Goal: Task Accomplishment & Management: Use online tool/utility

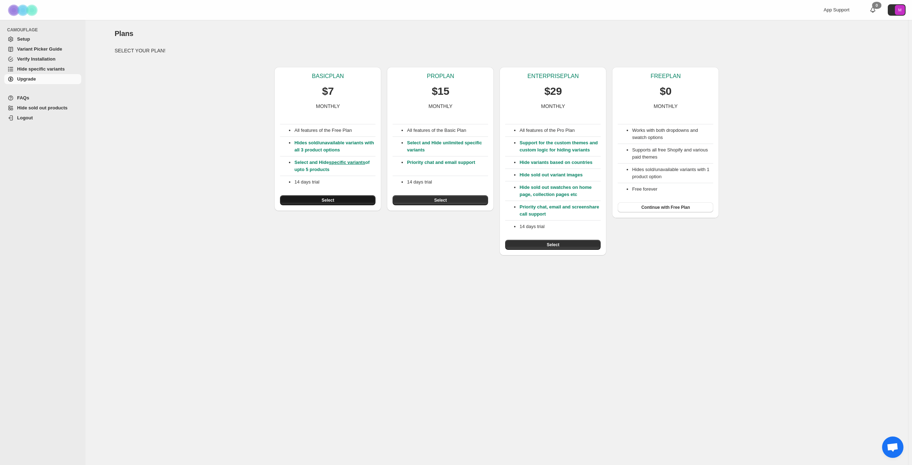
click at [331, 200] on span "Select" at bounding box center [328, 200] width 12 height 6
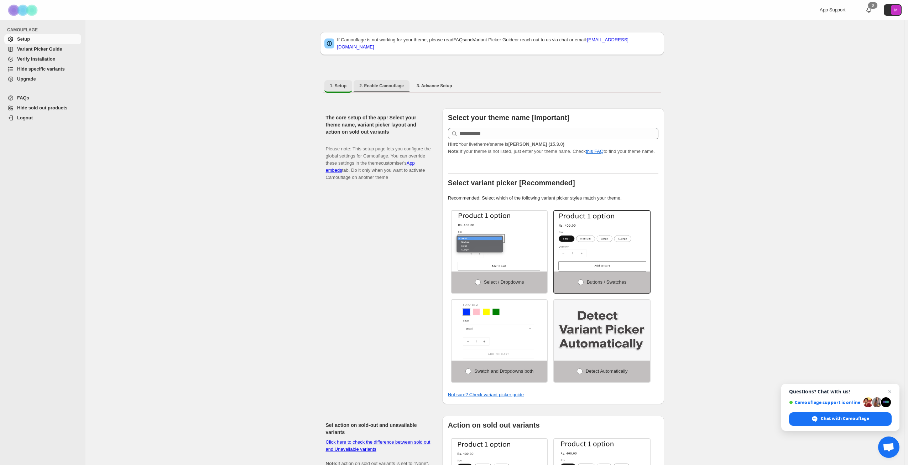
click at [369, 83] on span "2. Enable Camouflage" at bounding box center [381, 86] width 45 height 6
select select "**********"
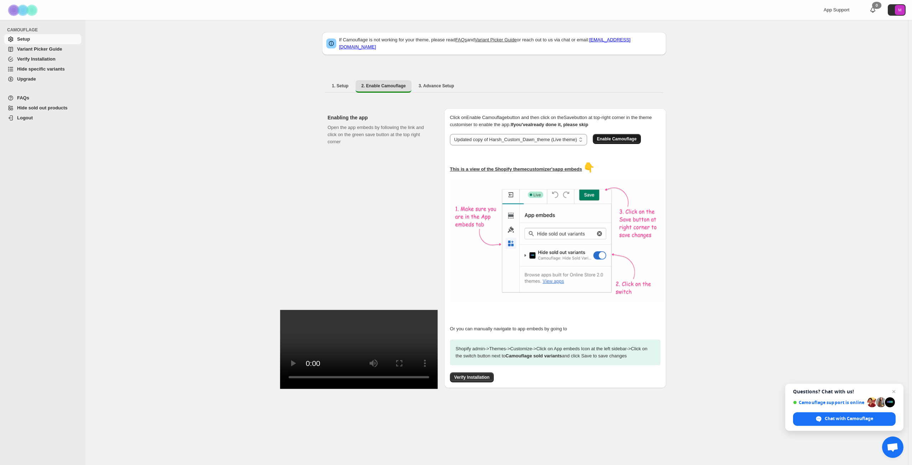
click at [623, 136] on span "Enable Camouflage" at bounding box center [617, 139] width 40 height 6
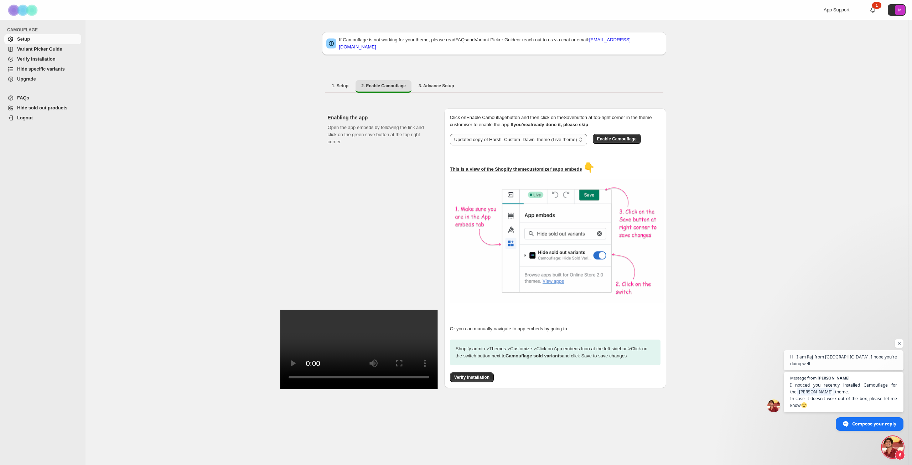
click at [20, 118] on span "Logout" at bounding box center [25, 117] width 16 height 5
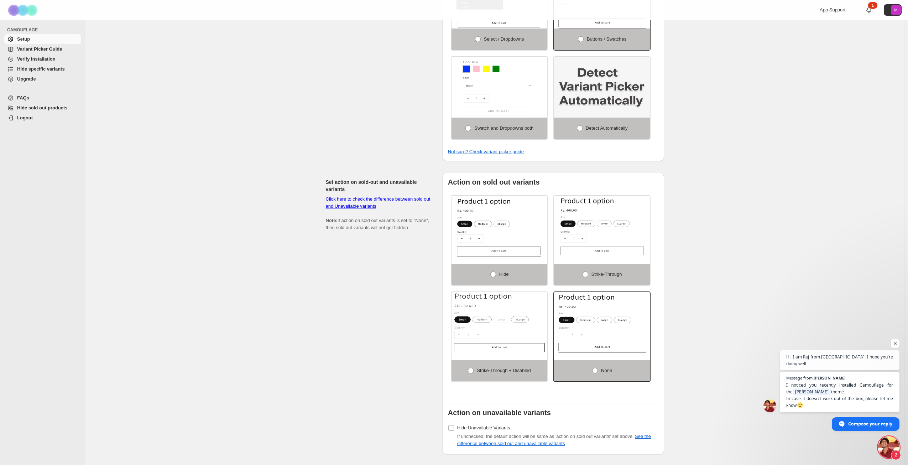
scroll to position [285, 0]
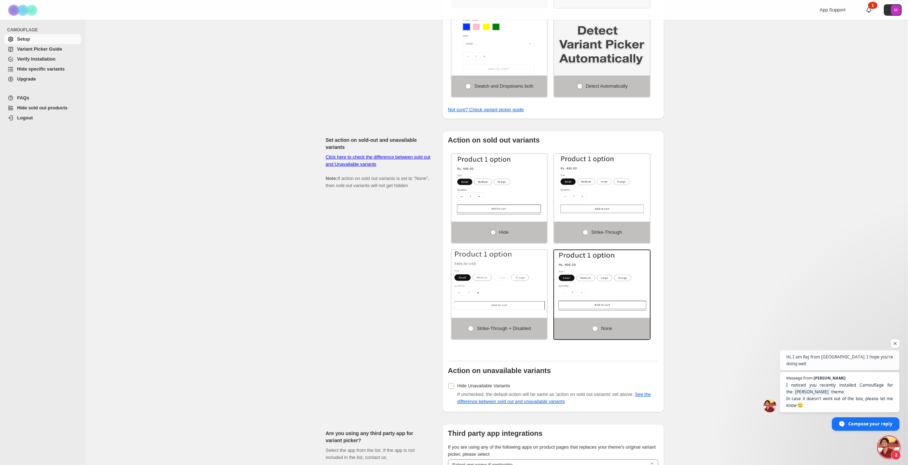
click at [494, 235] on span at bounding box center [493, 232] width 6 height 6
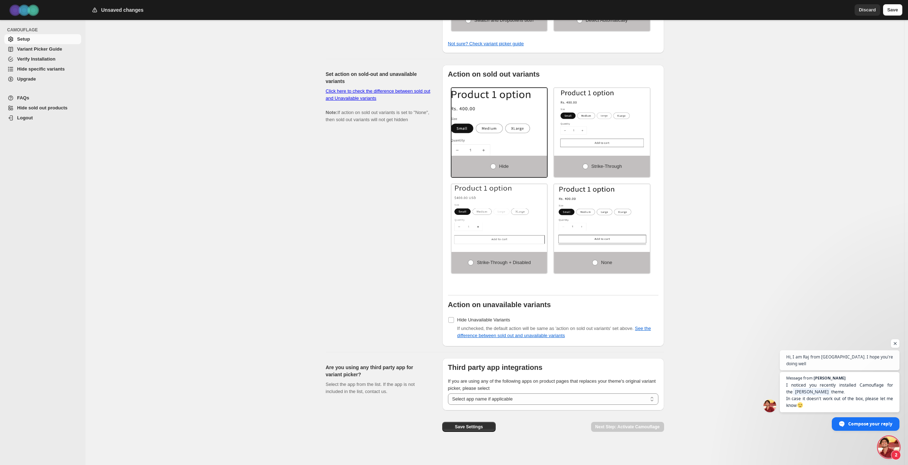
scroll to position [356, 0]
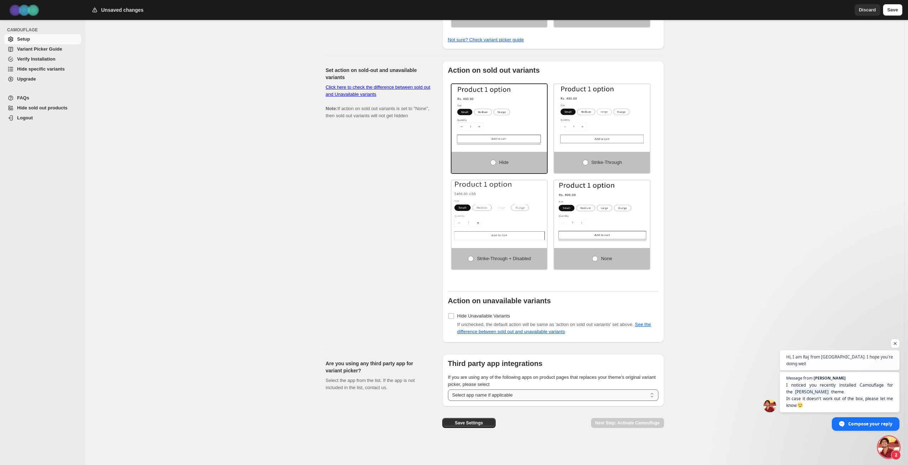
click at [475, 392] on select "**********" at bounding box center [553, 394] width 211 height 11
click at [489, 422] on button "Save Settings" at bounding box center [468, 423] width 53 height 10
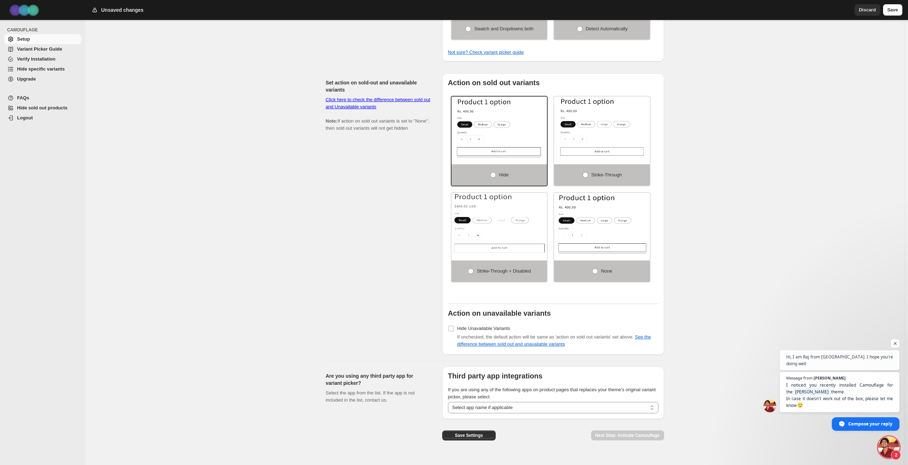
click at [483, 443] on div "Save Settings" at bounding box center [468, 432] width 53 height 27
click at [483, 435] on span "Save Settings" at bounding box center [469, 435] width 28 height 6
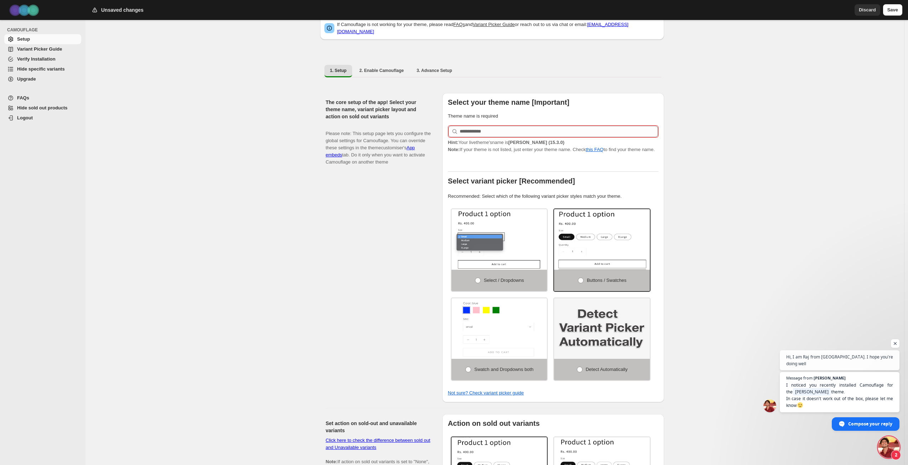
scroll to position [0, 0]
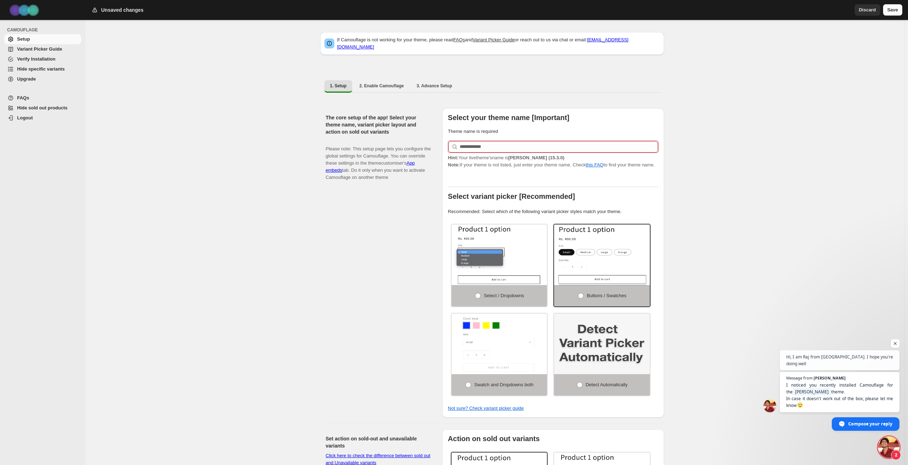
click at [899, 11] on button "Save" at bounding box center [892, 9] width 19 height 11
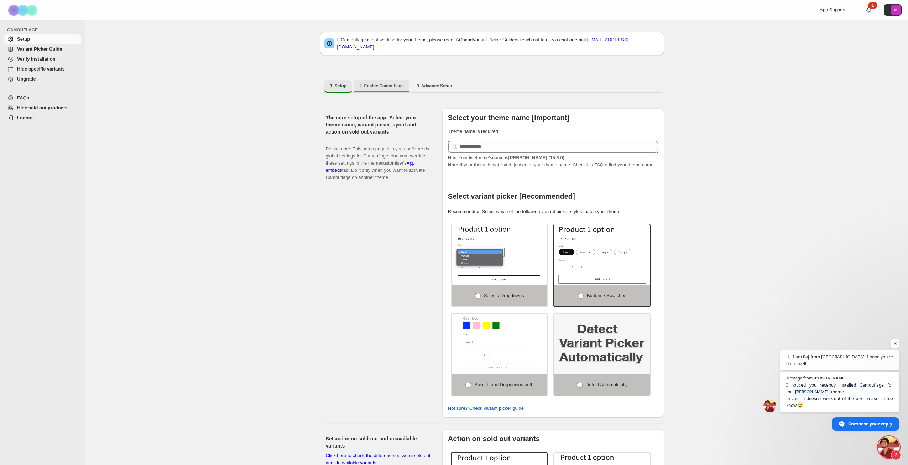
click at [376, 83] on span "2. Enable Camouflage" at bounding box center [381, 86] width 45 height 6
select select "**********"
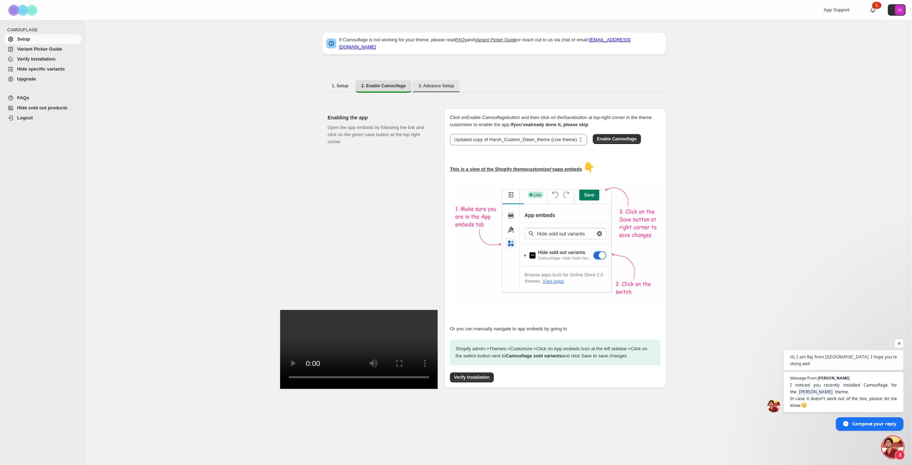
click at [420, 80] on button "3. Advance Setup" at bounding box center [436, 85] width 47 height 11
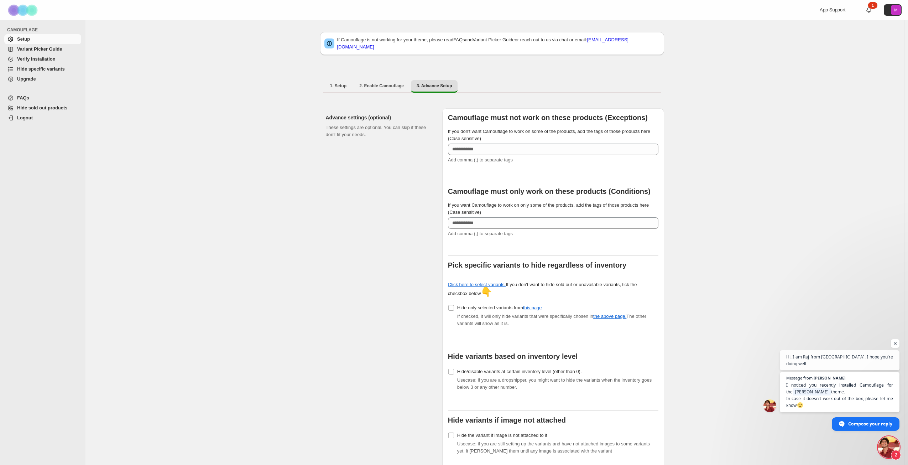
click at [36, 106] on span "Hide sold out products" at bounding box center [42, 107] width 51 height 5
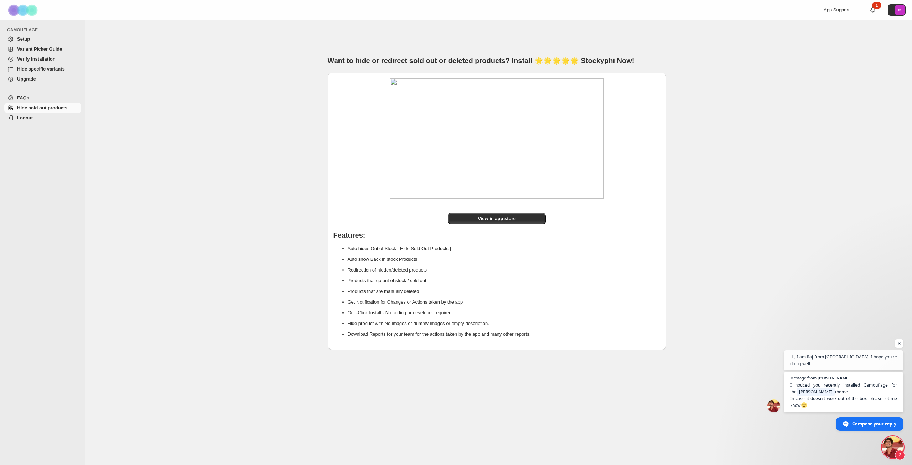
click at [33, 67] on span "Hide specific variants" at bounding box center [41, 68] width 48 height 5
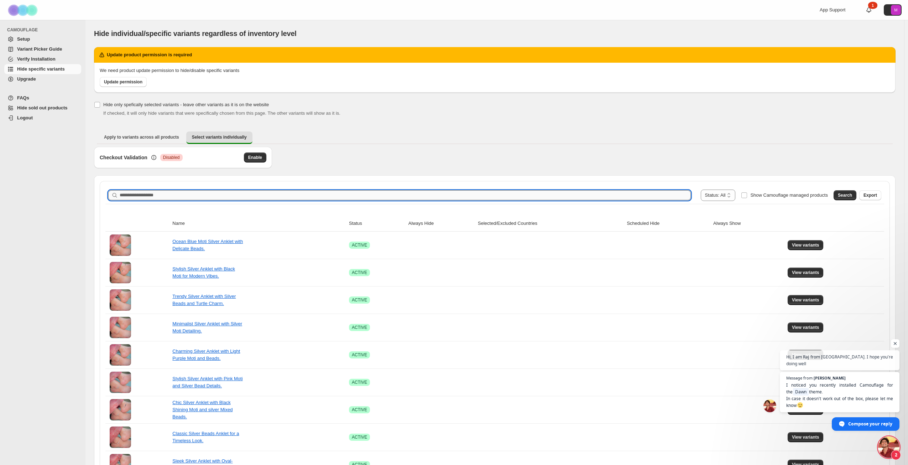
click at [209, 197] on input "Search product name" at bounding box center [405, 195] width 571 height 10
click at [256, 155] on span "Enable" at bounding box center [255, 158] width 14 height 6
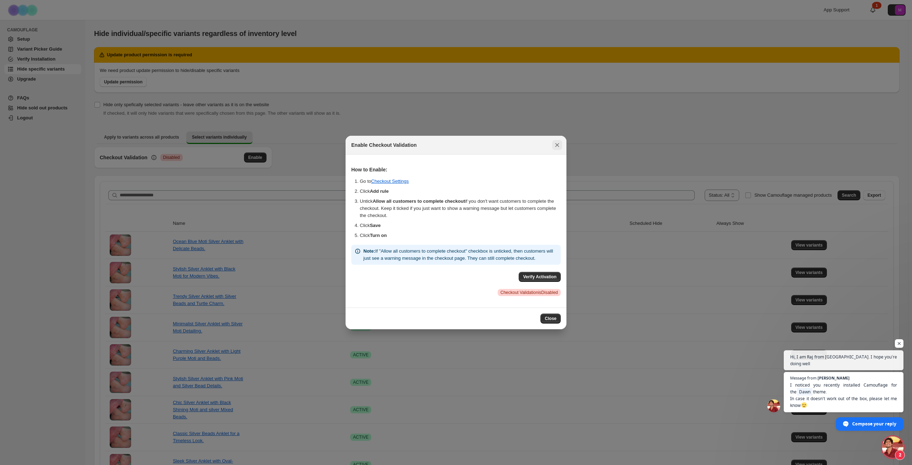
click at [555, 141] on icon "Close" at bounding box center [557, 144] width 7 height 7
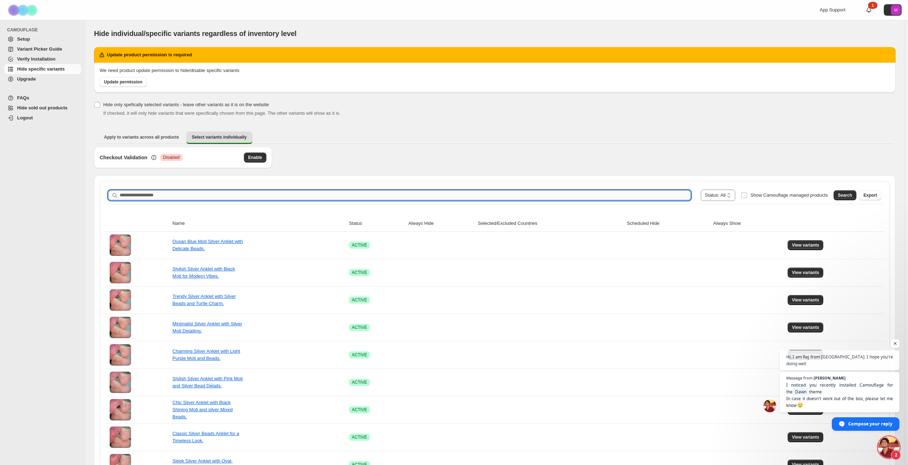
click at [575, 191] on input "Search product name" at bounding box center [405, 195] width 571 height 10
click at [62, 157] on div "CAMOUFLAGE Setup Variant Picker Guide Verify Installation Hide specific variant…" at bounding box center [42, 242] width 85 height 445
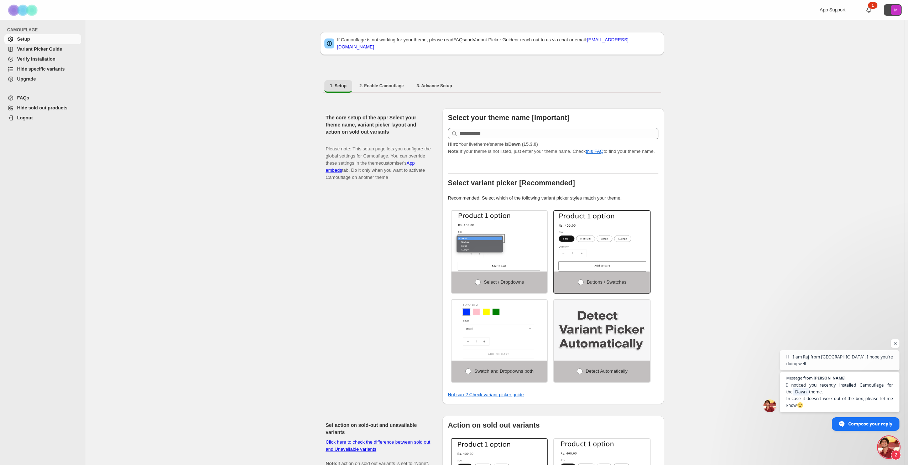
click at [895, 10] on icon "M" at bounding box center [896, 10] width 10 height 10
click at [873, 43] on span "Logout" at bounding box center [880, 41] width 14 height 5
